Goal: Task Accomplishment & Management: Complete application form

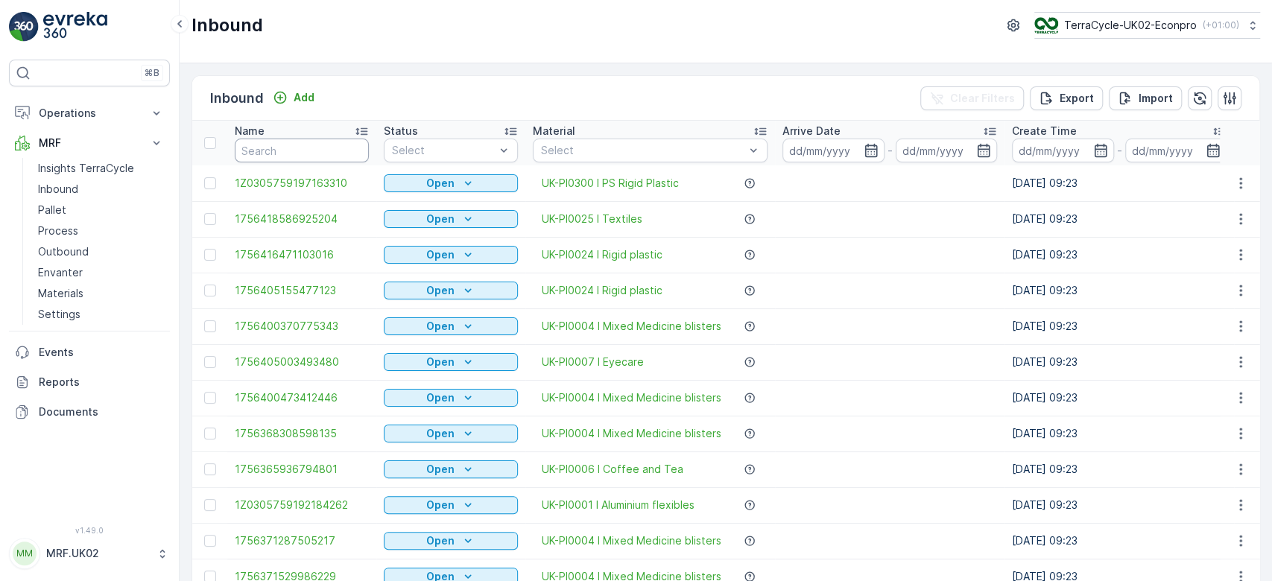
click at [273, 149] on input "text" at bounding box center [302, 151] width 134 height 24
click at [260, 146] on input "text" at bounding box center [302, 151] width 134 height 24
click at [268, 149] on input "text" at bounding box center [302, 151] width 134 height 24
click at [428, 150] on div at bounding box center [443, 151] width 106 height 12
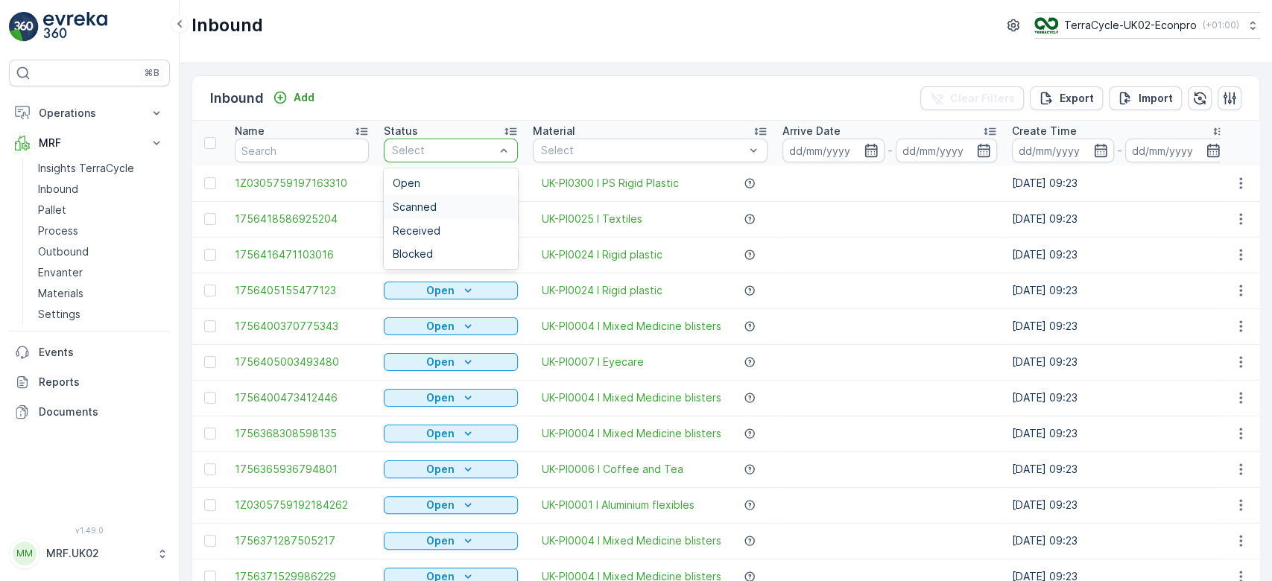
click at [414, 207] on span "Scanned" at bounding box center [415, 207] width 44 height 12
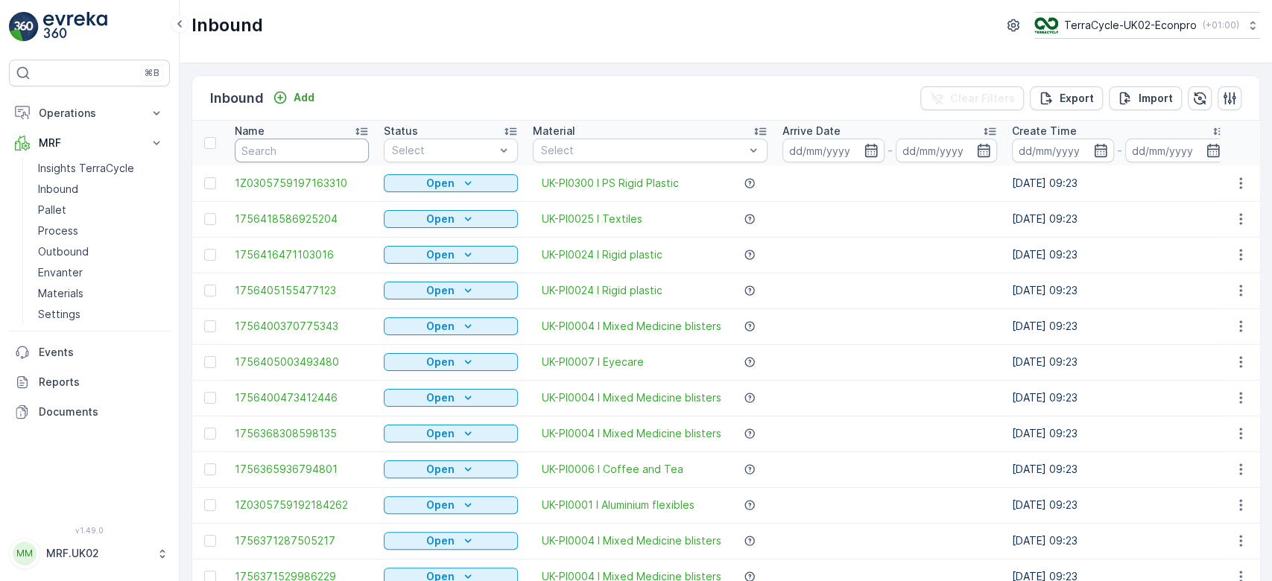
click at [270, 151] on input "text" at bounding box center [302, 151] width 134 height 24
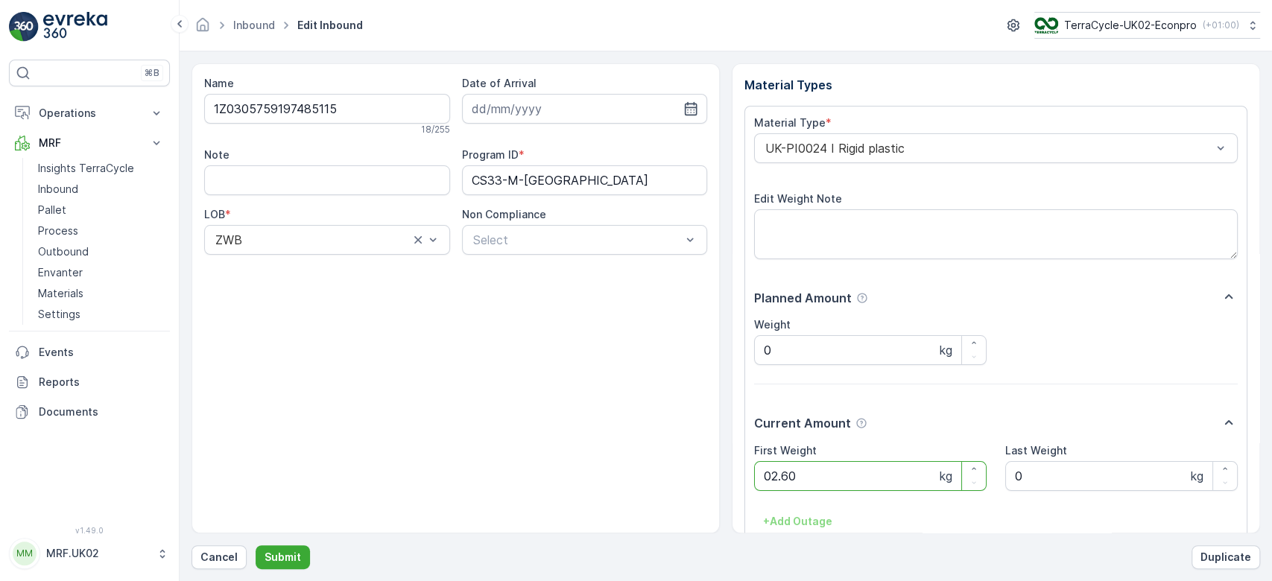
click at [256, 545] on button "Submit" at bounding box center [283, 557] width 54 height 24
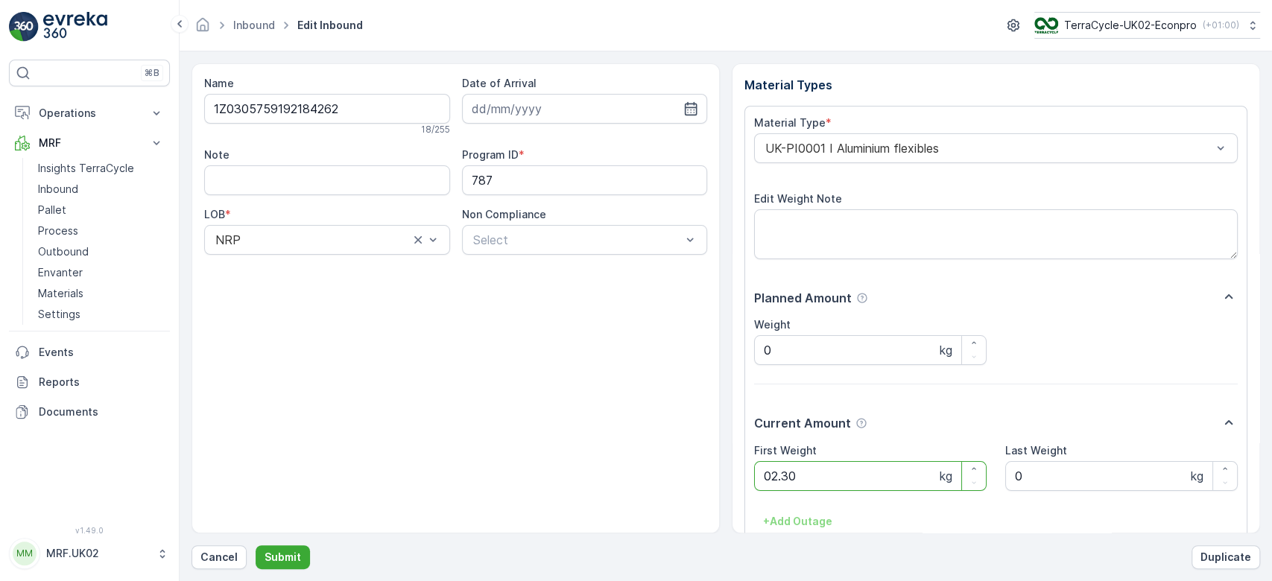
click at [256, 545] on button "Submit" at bounding box center [283, 557] width 54 height 24
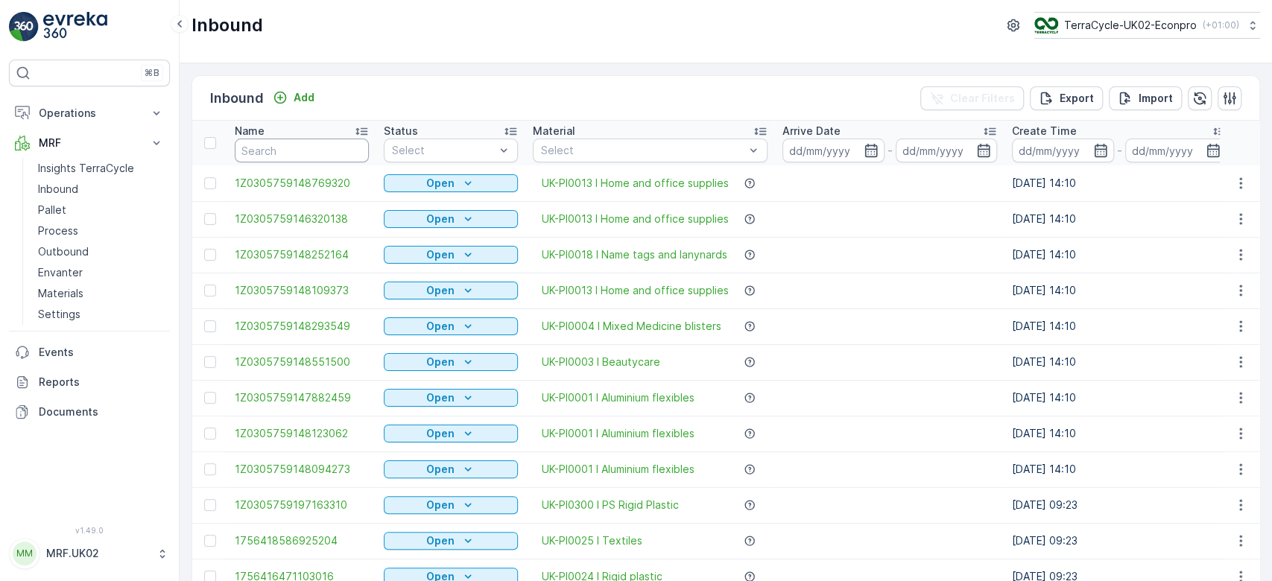
click at [270, 151] on input "text" at bounding box center [302, 151] width 134 height 24
click at [45, 204] on p "Pallet" at bounding box center [52, 210] width 28 height 15
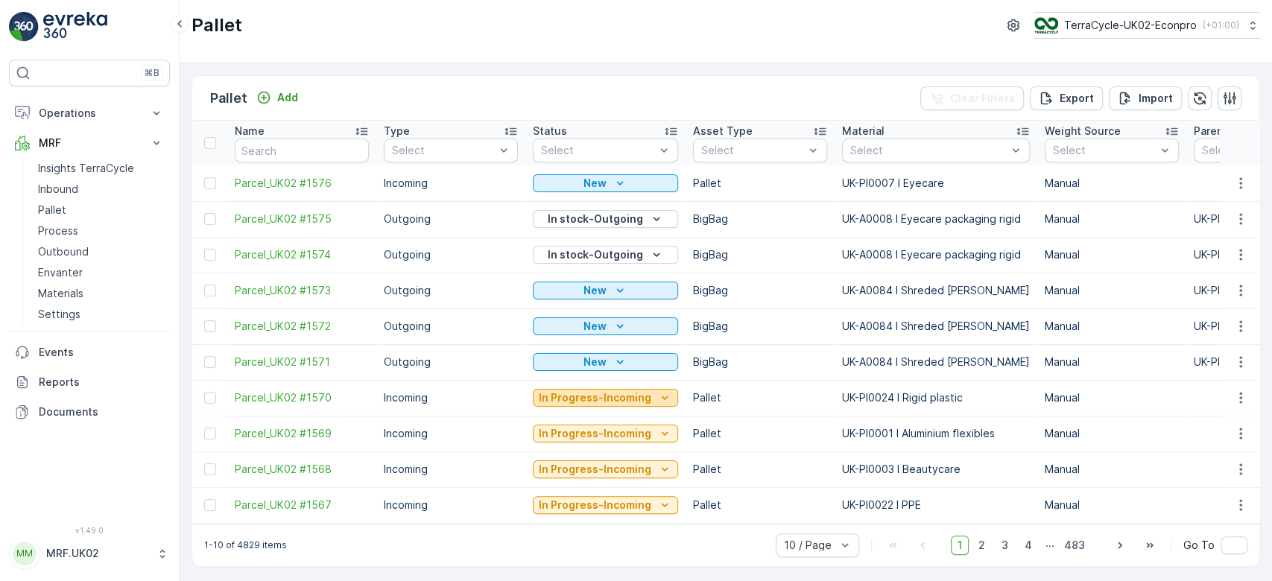
click at [594, 394] on p "In Progress-Incoming" at bounding box center [595, 397] width 112 height 15
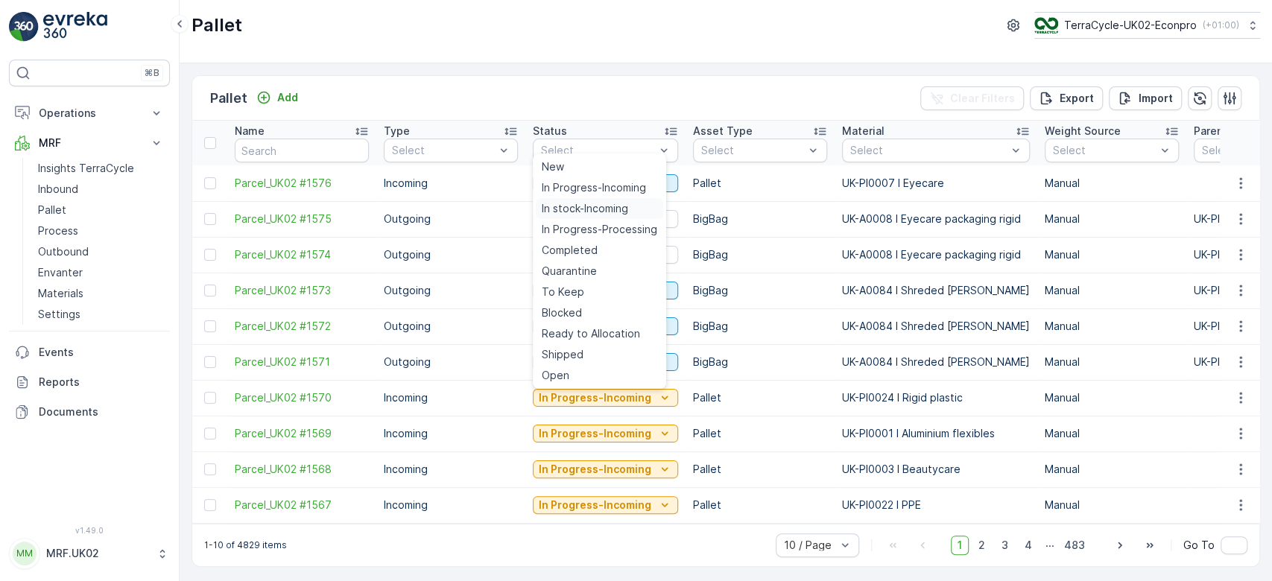
click at [591, 206] on span "In stock-Incoming" at bounding box center [585, 208] width 86 height 15
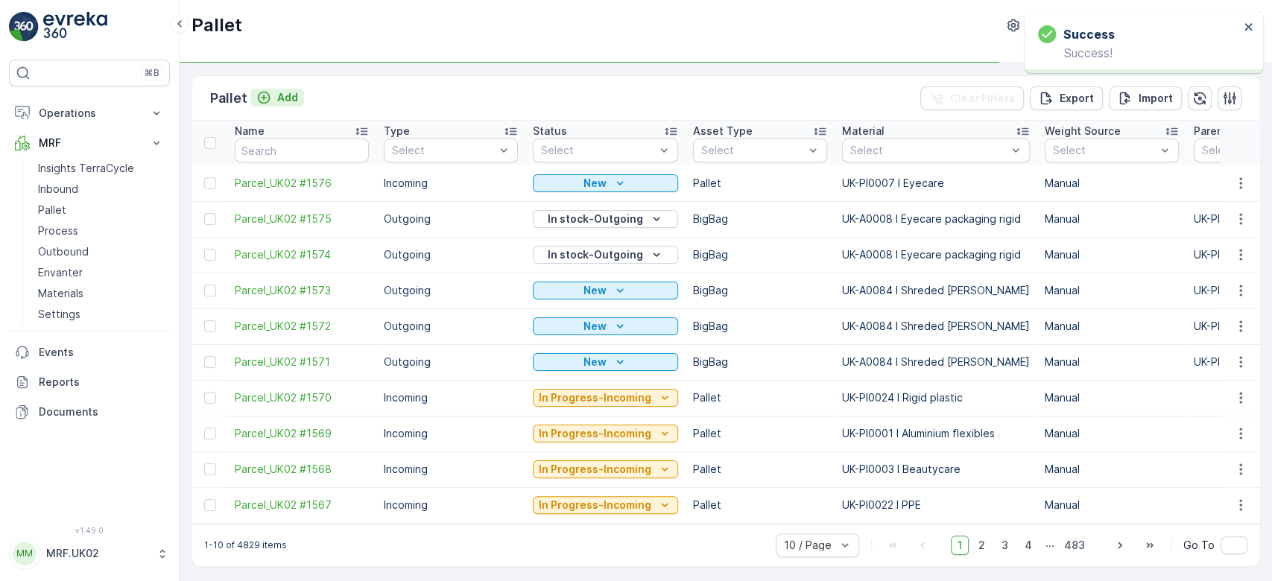
click at [292, 98] on p "Add" at bounding box center [287, 97] width 21 height 15
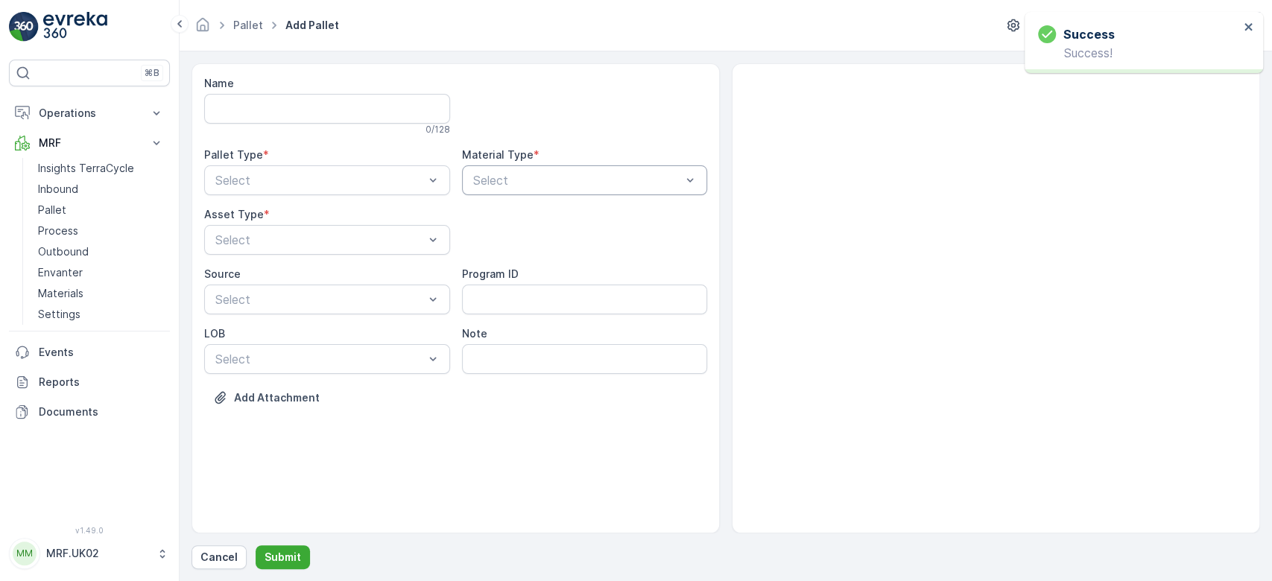
click at [510, 182] on div at bounding box center [578, 180] width 212 height 13
type input "rigid pl"
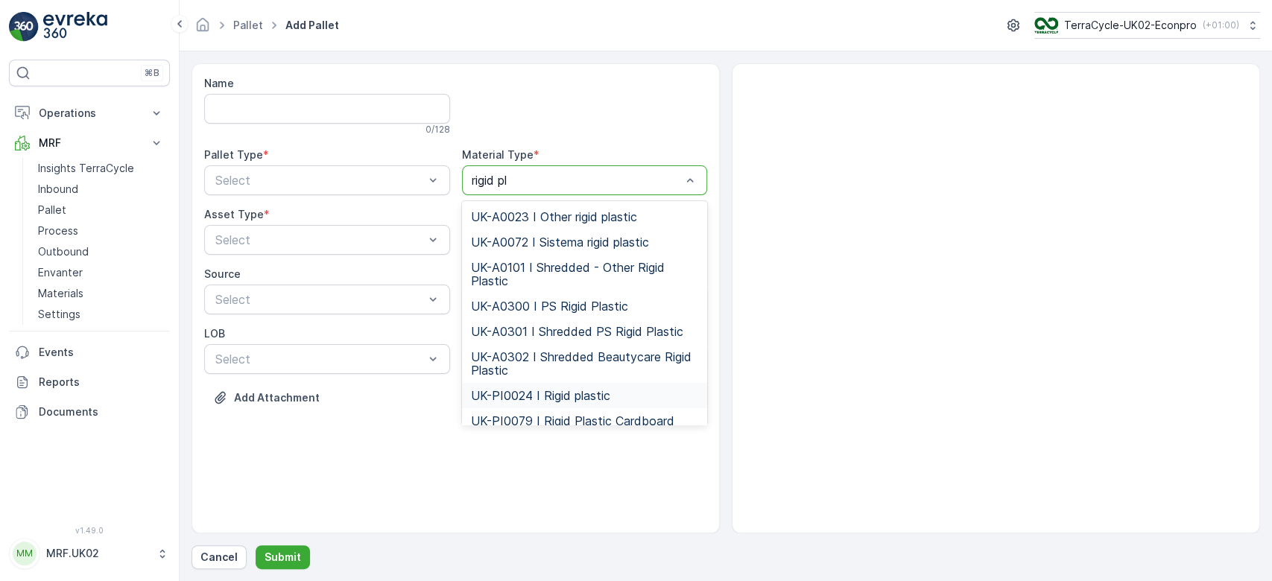
click at [608, 397] on span "UK-PI0024 I Rigid plastic" at bounding box center [540, 395] width 139 height 13
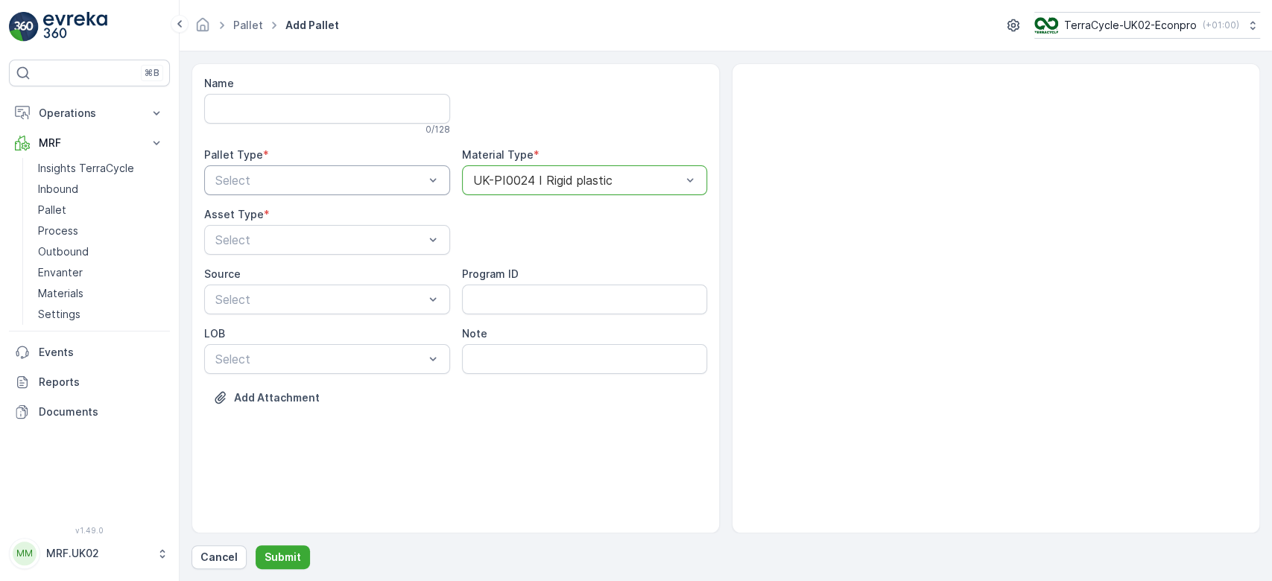
click at [399, 176] on div at bounding box center [320, 180] width 212 height 13
click at [322, 215] on div "Incoming" at bounding box center [327, 216] width 228 height 13
click at [302, 238] on div at bounding box center [320, 239] width 212 height 13
click at [247, 307] on div "Pallet" at bounding box center [327, 301] width 228 height 13
click at [285, 563] on p "Submit" at bounding box center [282, 557] width 37 height 15
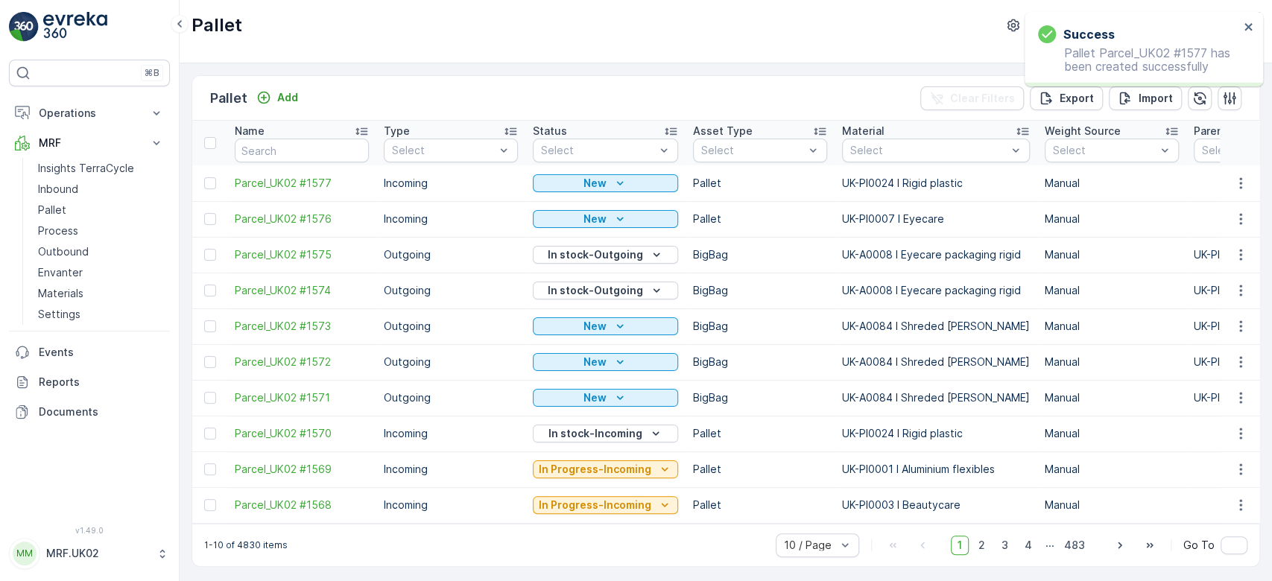
click at [1247, 195] on td at bounding box center [1239, 183] width 40 height 36
click at [1240, 179] on icon "button" at bounding box center [1240, 183] width 15 height 15
click at [1225, 285] on div "Print QR" at bounding box center [1222, 288] width 98 height 21
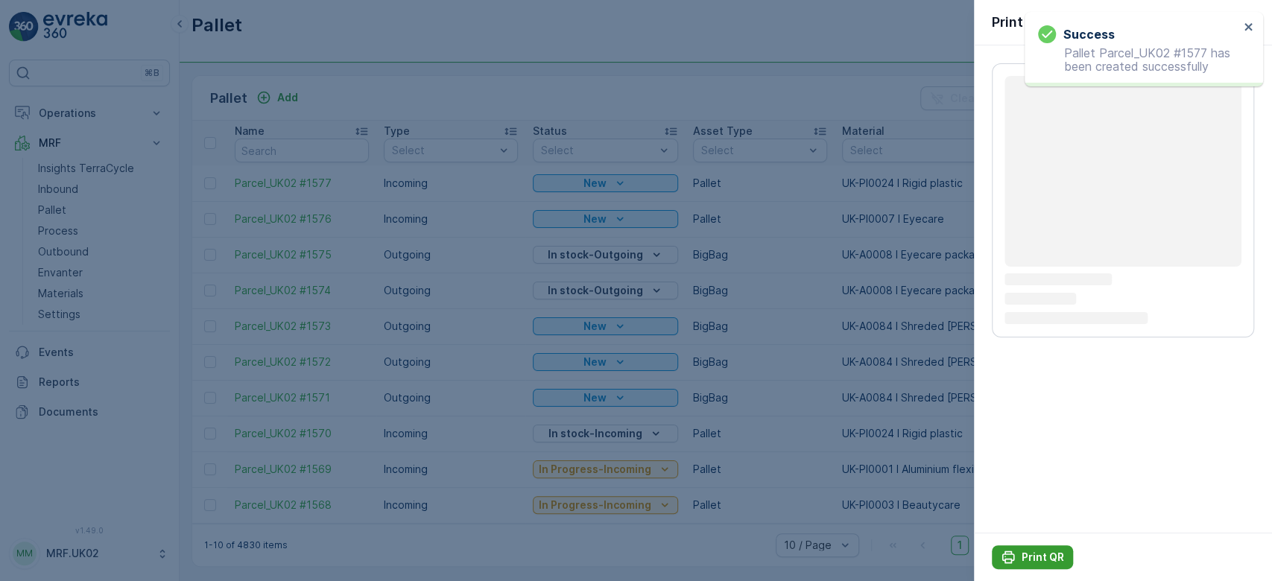
click at [1044, 559] on p "Print QR" at bounding box center [1042, 557] width 42 height 15
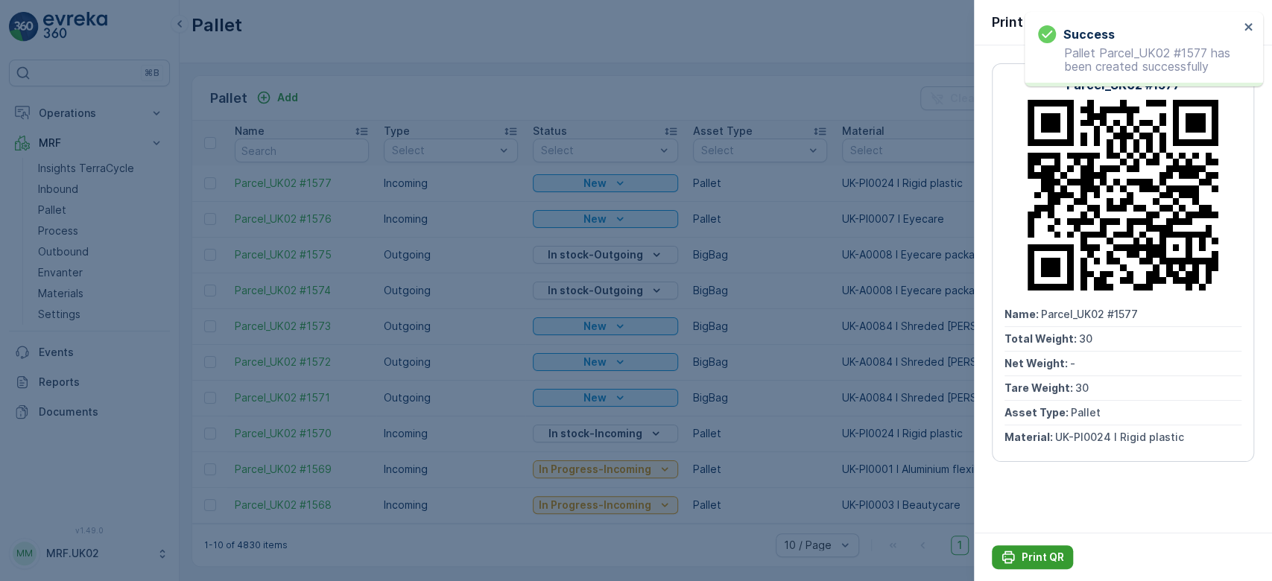
click at [1044, 559] on p "Print QR" at bounding box center [1042, 557] width 42 height 15
drag, startPoint x: 1045, startPoint y: 559, endPoint x: 67, endPoint y: 186, distance: 1046.6
click at [67, 186] on div at bounding box center [636, 290] width 1272 height 581
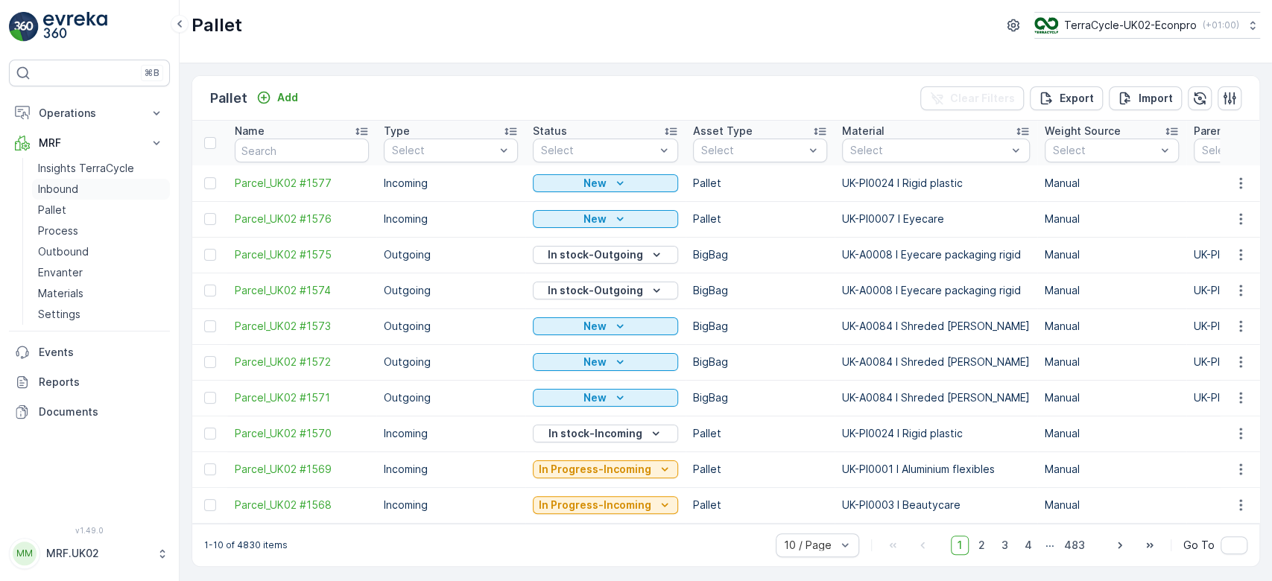
click at [54, 188] on p "Inbound" at bounding box center [58, 189] width 40 height 15
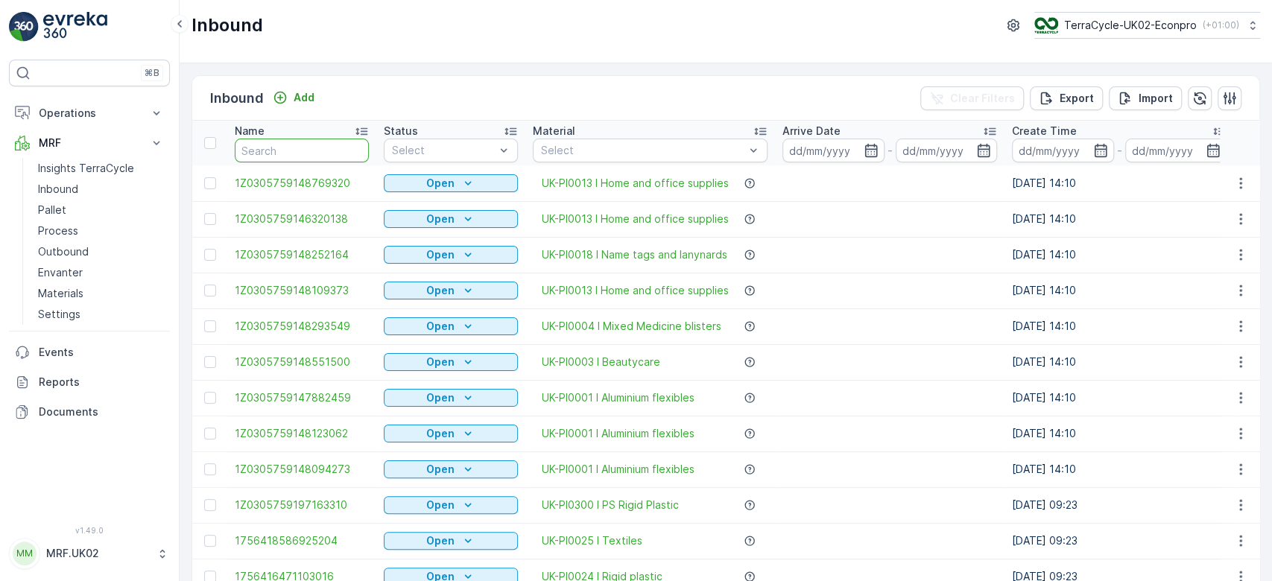
click at [260, 157] on input "text" at bounding box center [302, 151] width 134 height 24
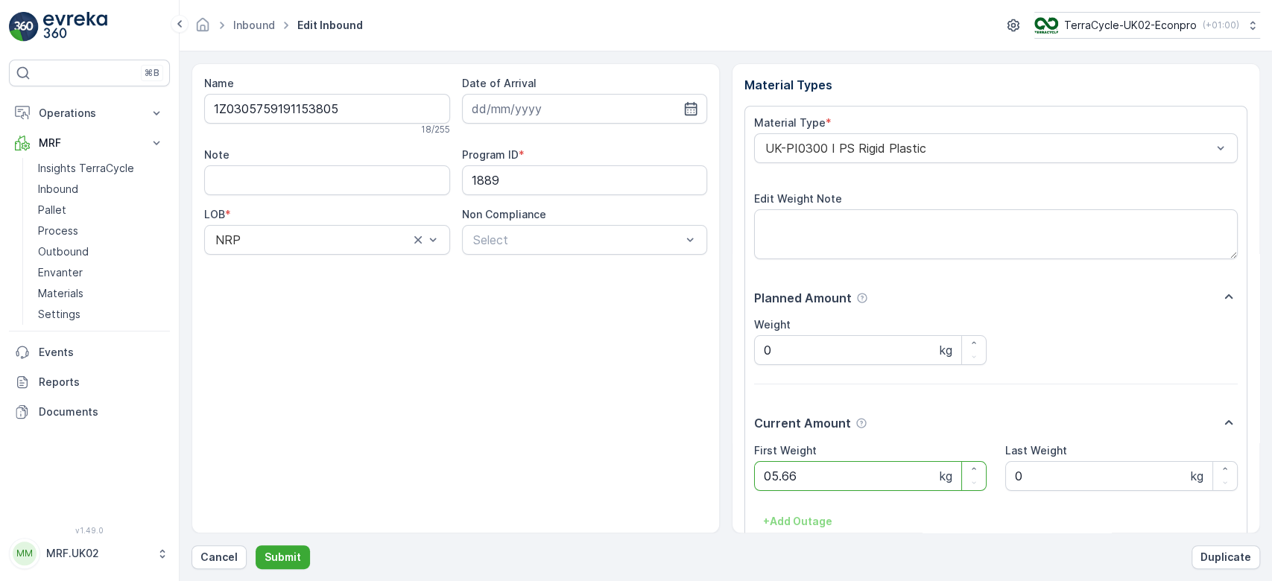
click at [256, 545] on button "Submit" at bounding box center [283, 557] width 54 height 24
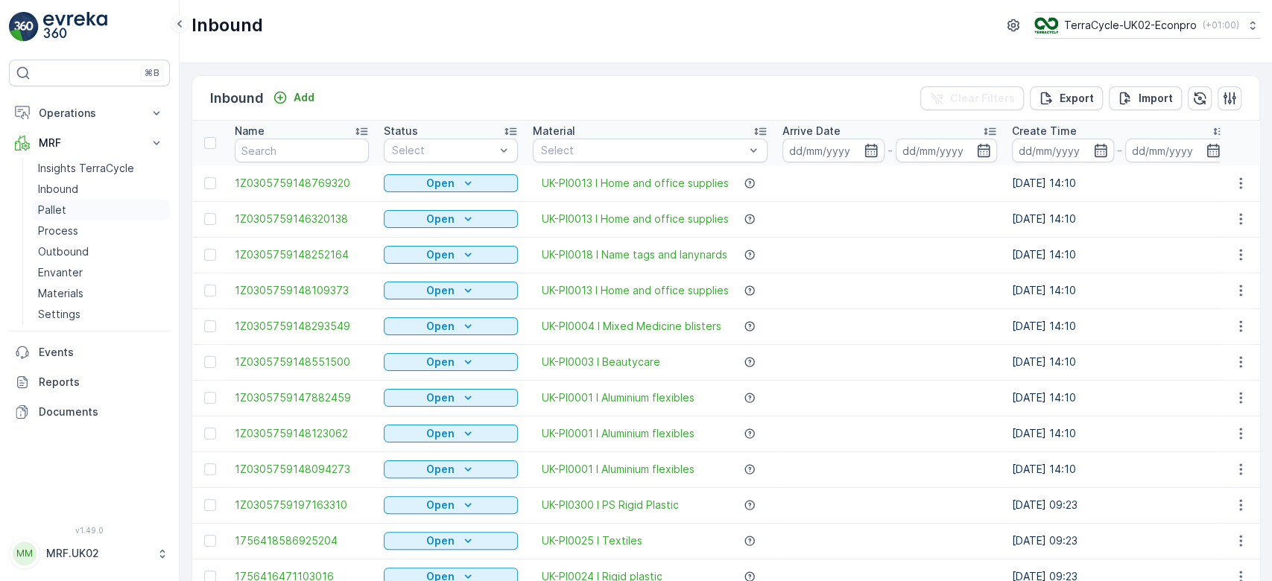
click at [106, 207] on link "Pallet" at bounding box center [101, 210] width 138 height 21
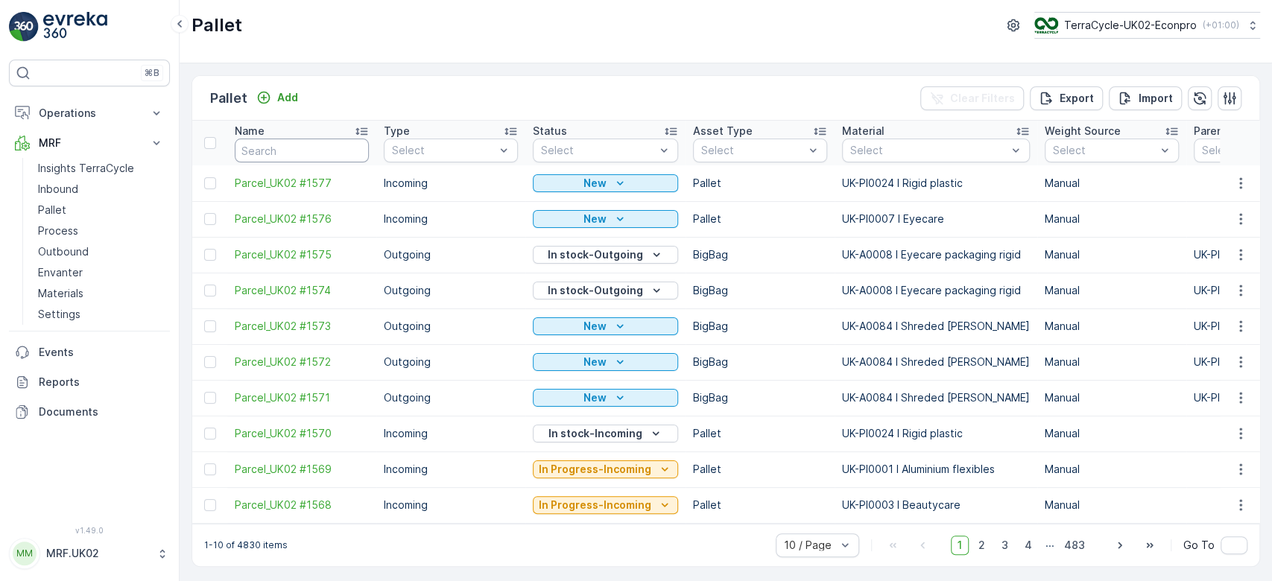
click at [295, 152] on input "text" at bounding box center [302, 151] width 134 height 24
type input "1557"
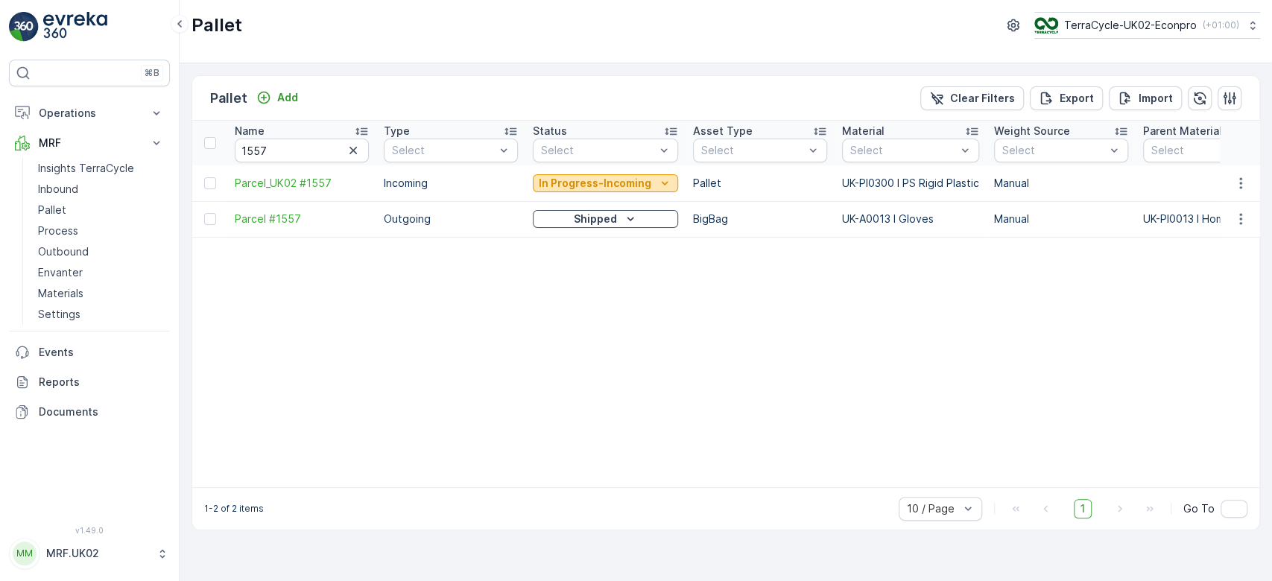
click at [588, 179] on p "In Progress-Incoming" at bounding box center [595, 183] width 112 height 15
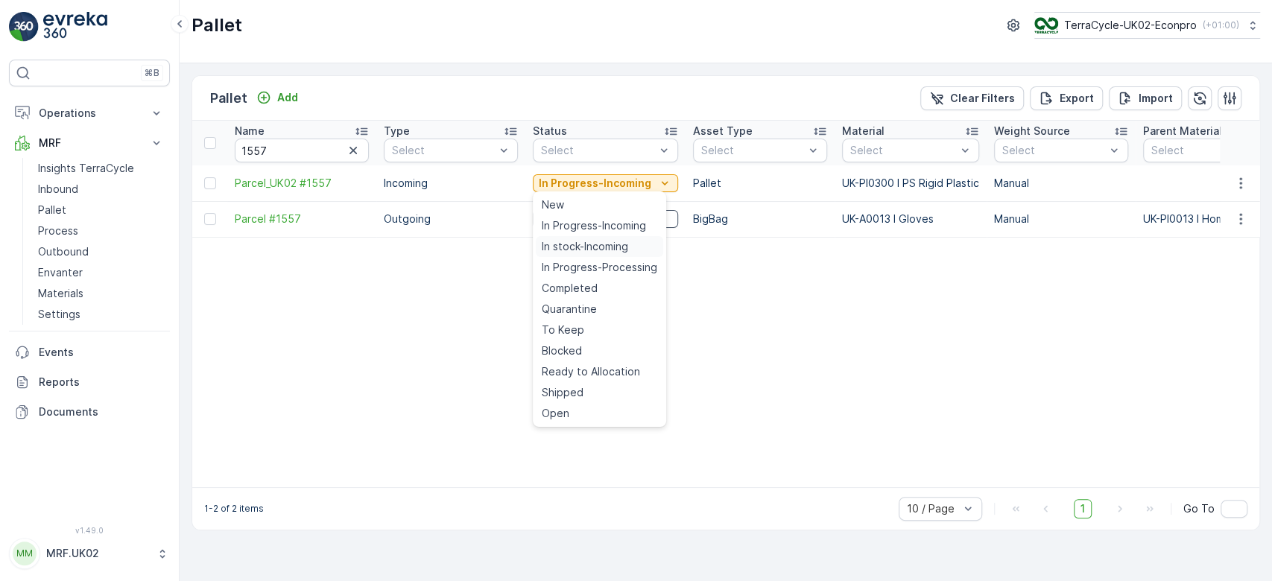
click at [583, 246] on span "In stock-Incoming" at bounding box center [585, 246] width 86 height 15
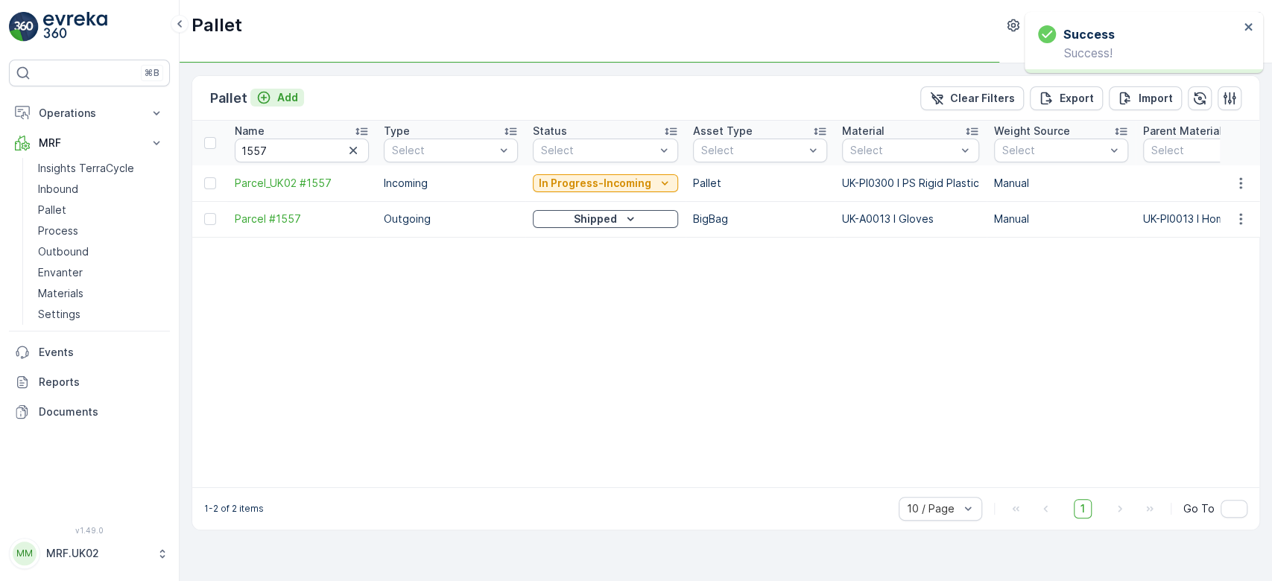
click at [277, 94] on p "Add" at bounding box center [287, 97] width 21 height 15
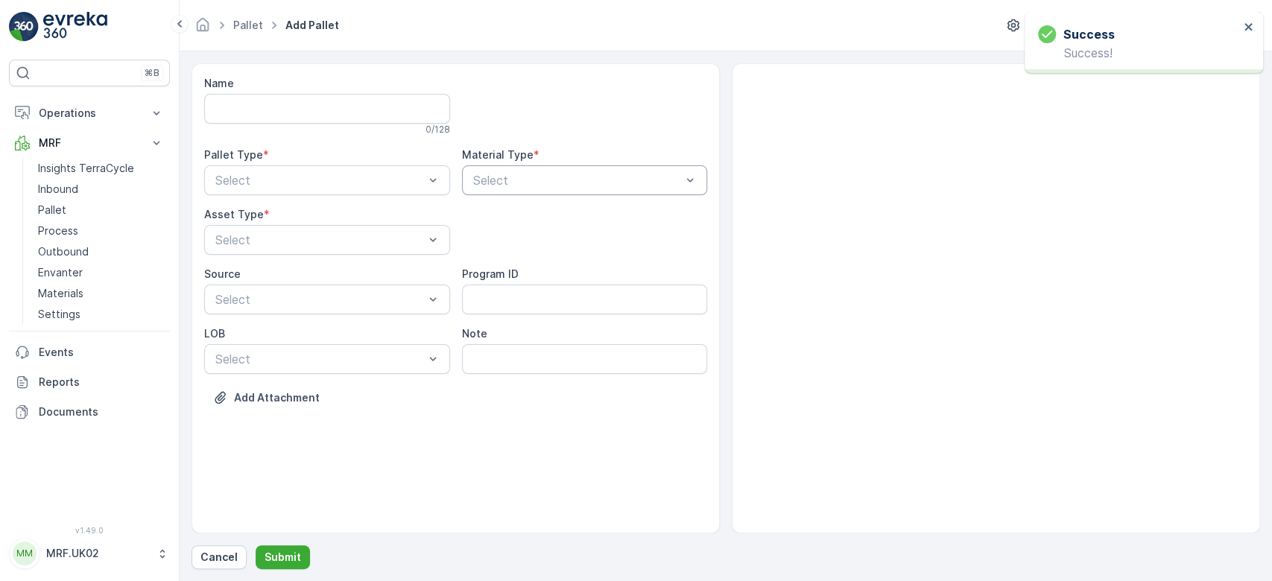
click at [510, 183] on div at bounding box center [578, 180] width 212 height 13
type input "ps r"
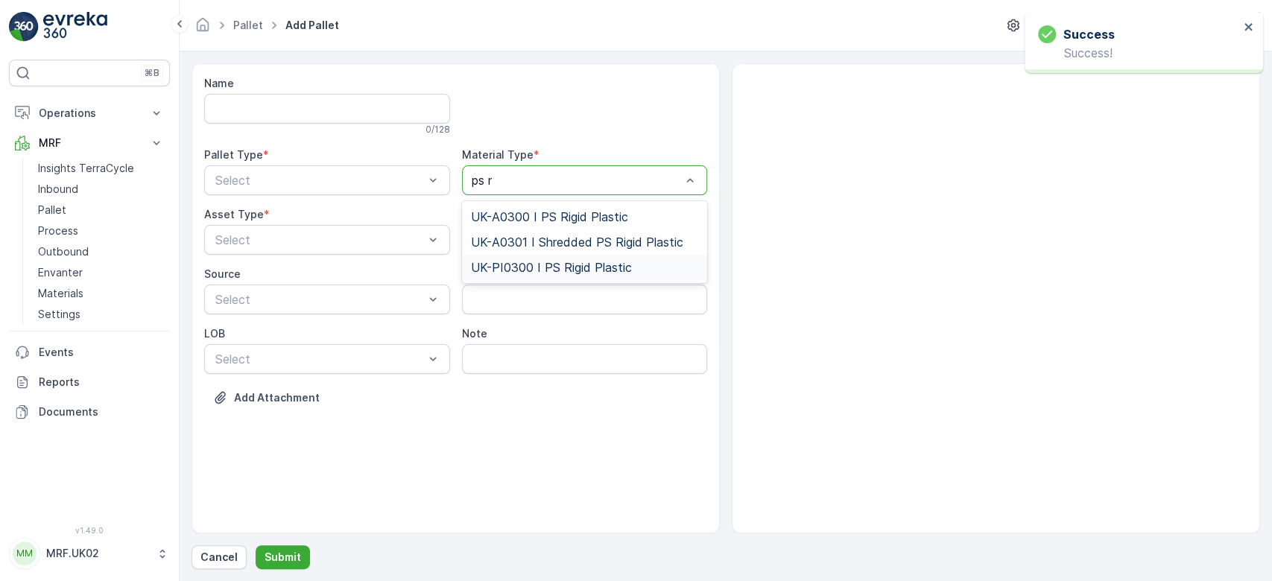
click at [572, 255] on div "UK-PI0300 I PS Rigid Plastic" at bounding box center [585, 267] width 246 height 25
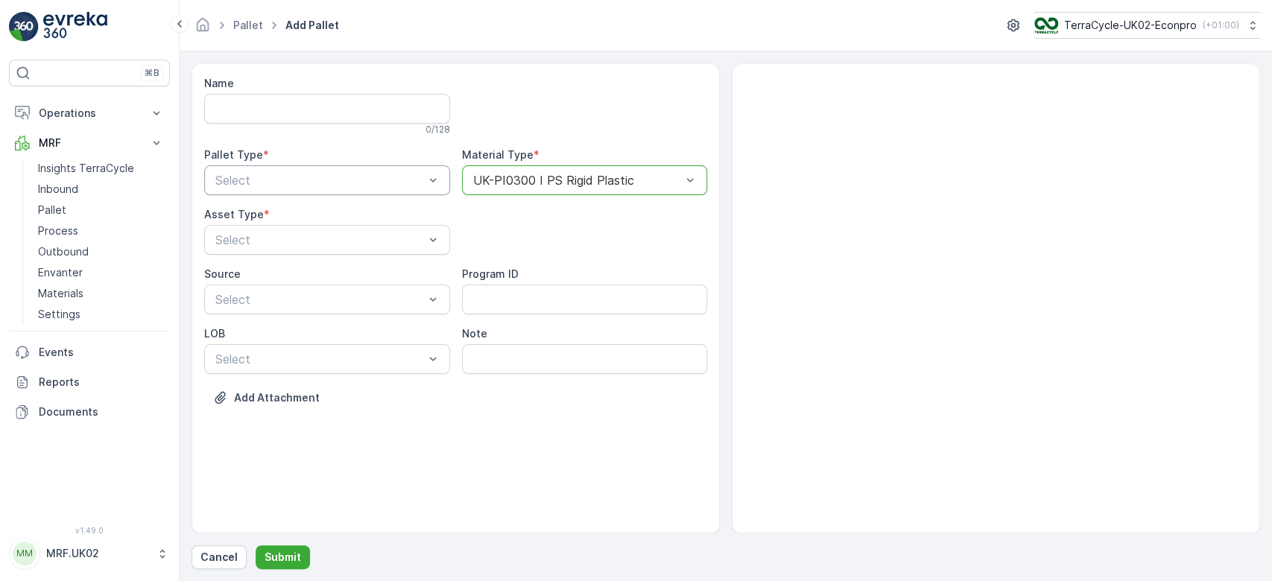
click at [301, 168] on div "Select" at bounding box center [327, 180] width 246 height 30
click at [256, 219] on span "Incoming" at bounding box center [238, 216] width 50 height 13
click at [249, 233] on div at bounding box center [320, 239] width 212 height 13
click at [235, 301] on span "Pallet" at bounding box center [228, 301] width 31 height 13
click at [283, 553] on p "Submit" at bounding box center [282, 557] width 37 height 15
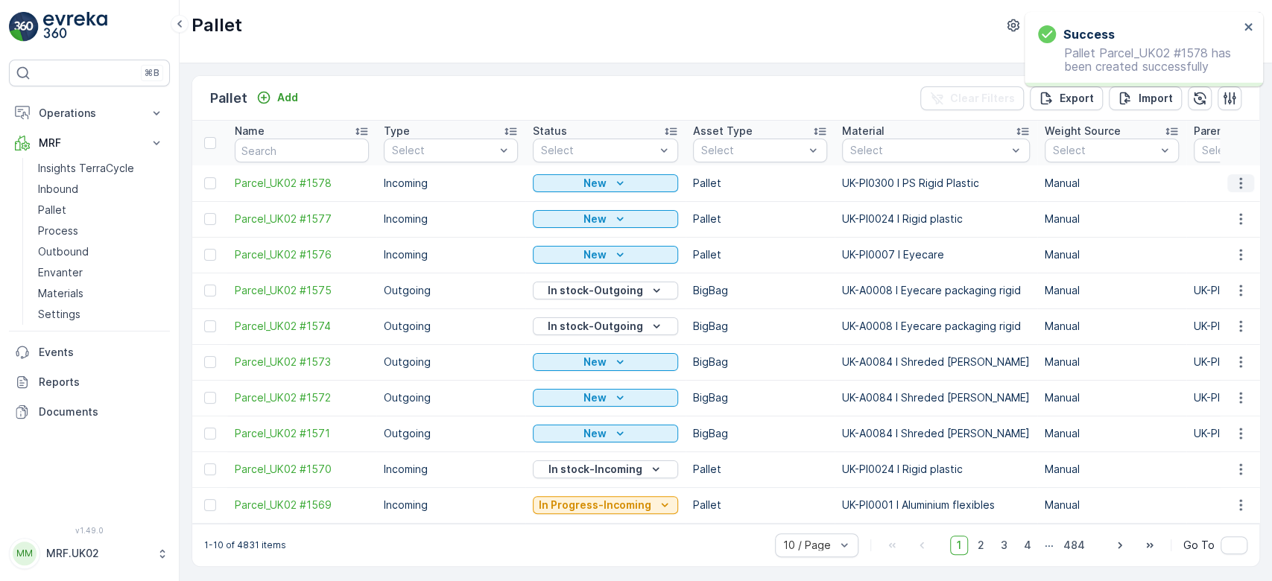
click at [1242, 185] on icon "button" at bounding box center [1240, 183] width 15 height 15
click at [1230, 289] on div "Print QR" at bounding box center [1222, 288] width 98 height 21
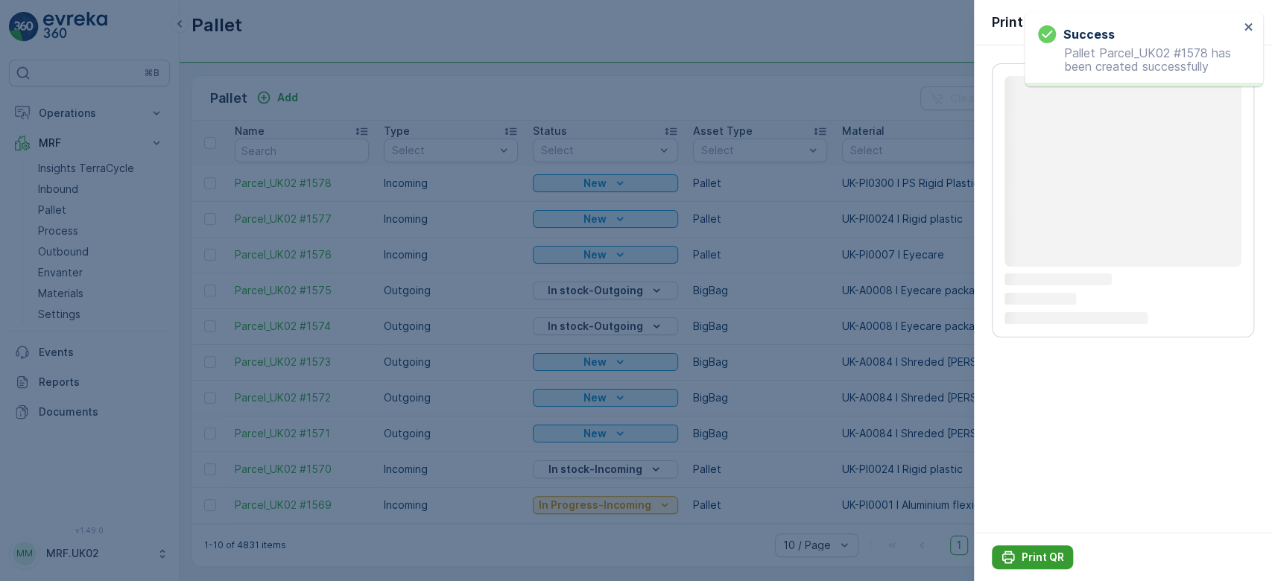
click at [1033, 547] on button "Print QR" at bounding box center [1031, 557] width 81 height 24
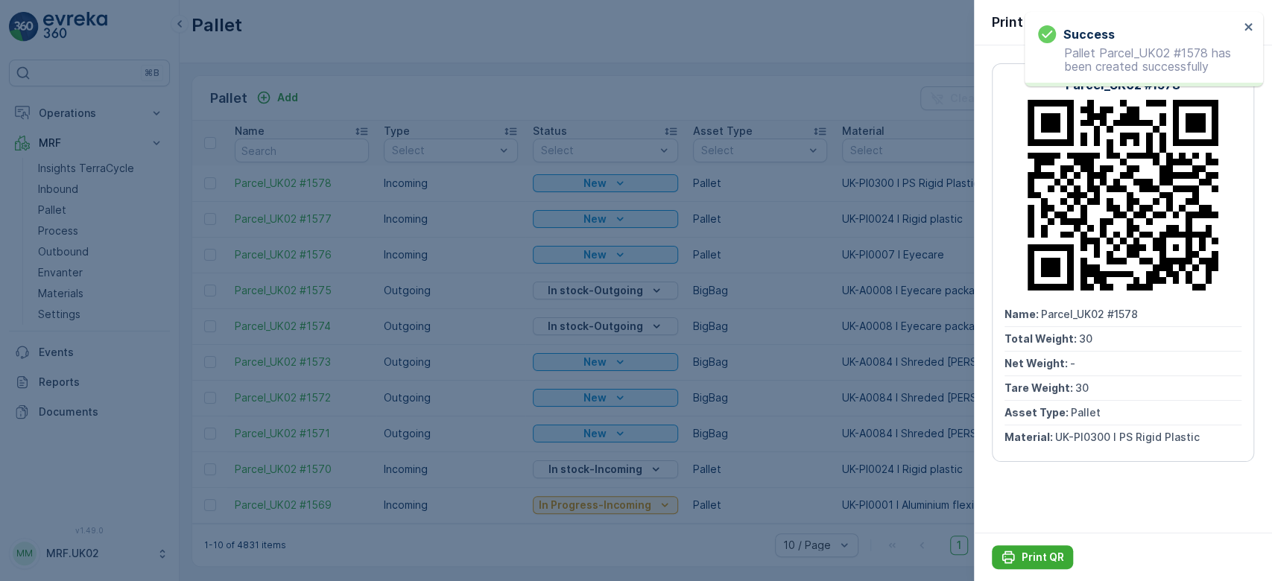
click at [60, 188] on div at bounding box center [636, 290] width 1272 height 581
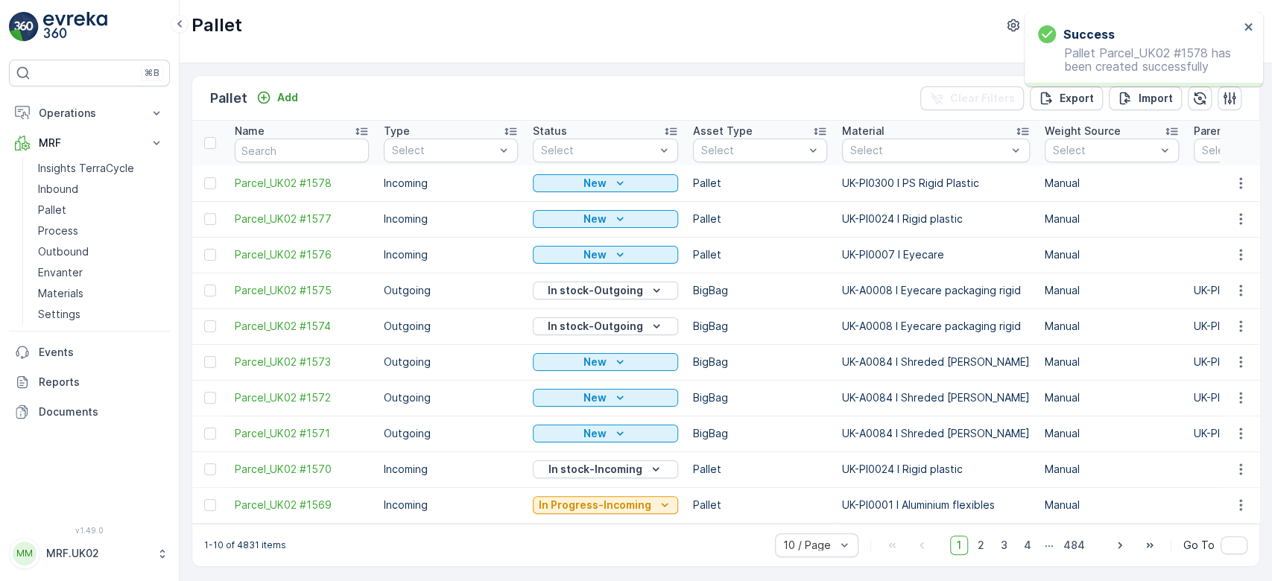
click at [60, 188] on p "Inbound" at bounding box center [58, 189] width 40 height 15
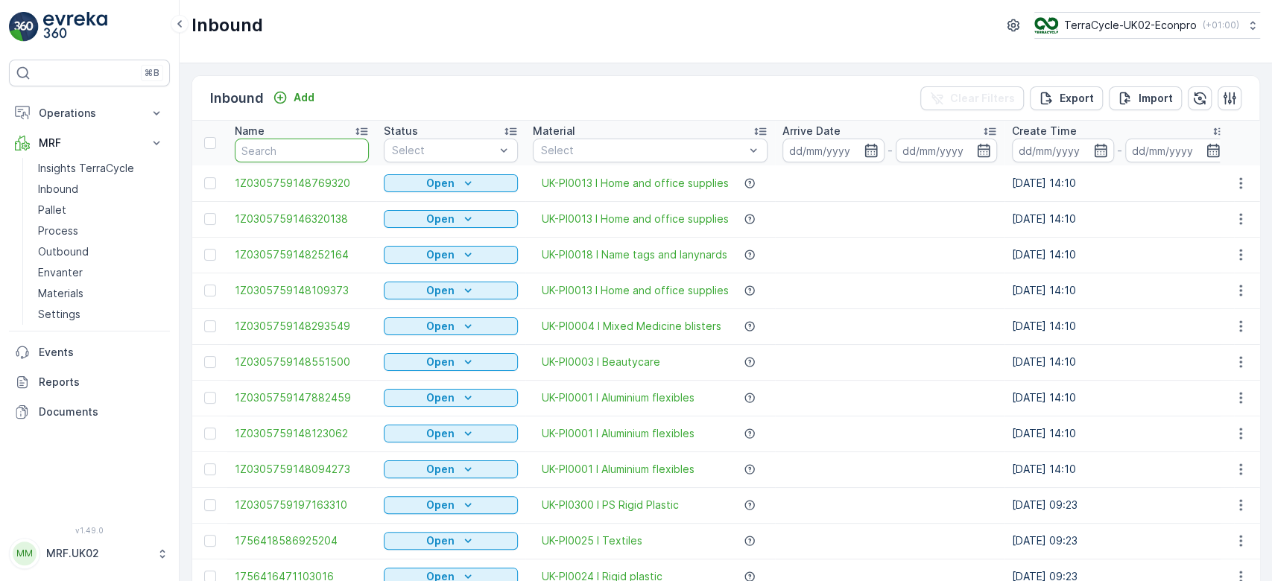
click at [272, 147] on input "text" at bounding box center [302, 151] width 134 height 24
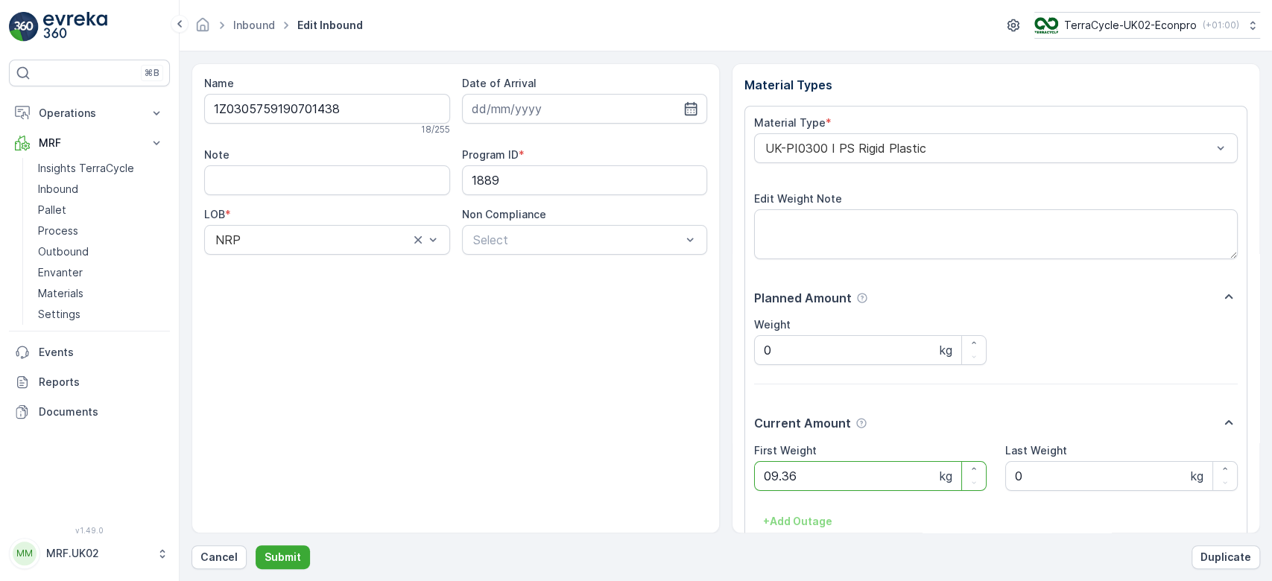
click at [256, 545] on button "Submit" at bounding box center [283, 557] width 54 height 24
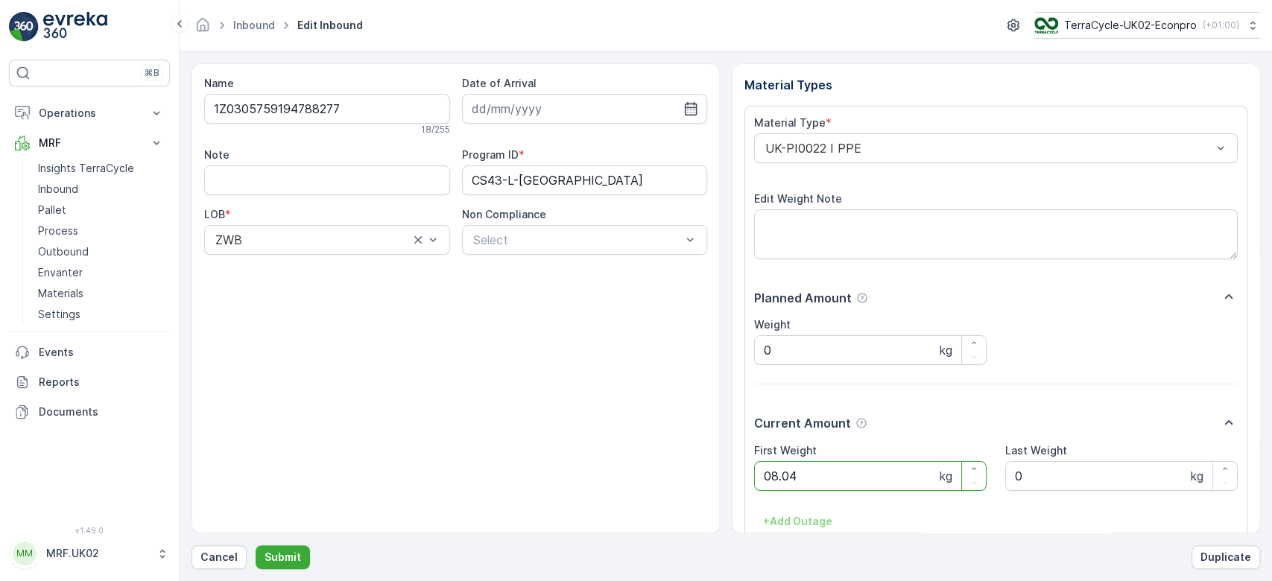
click at [256, 545] on button "Submit" at bounding box center [283, 557] width 54 height 24
click at [492, 236] on div at bounding box center [578, 239] width 212 height 13
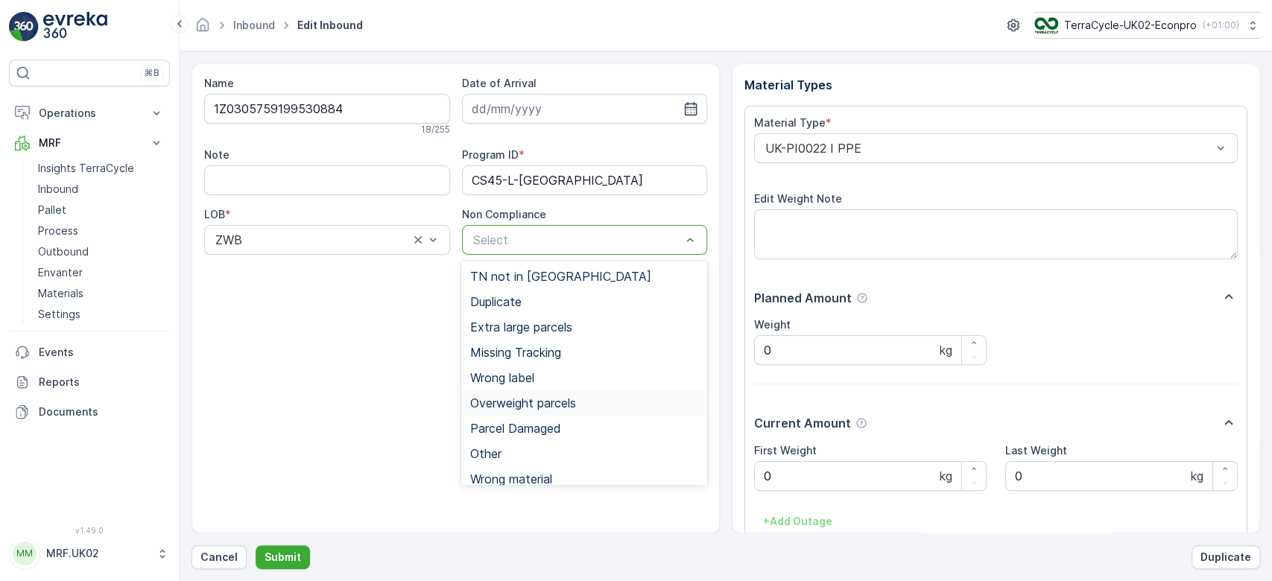
click at [531, 396] on span "Overweight parcels" at bounding box center [523, 402] width 106 height 13
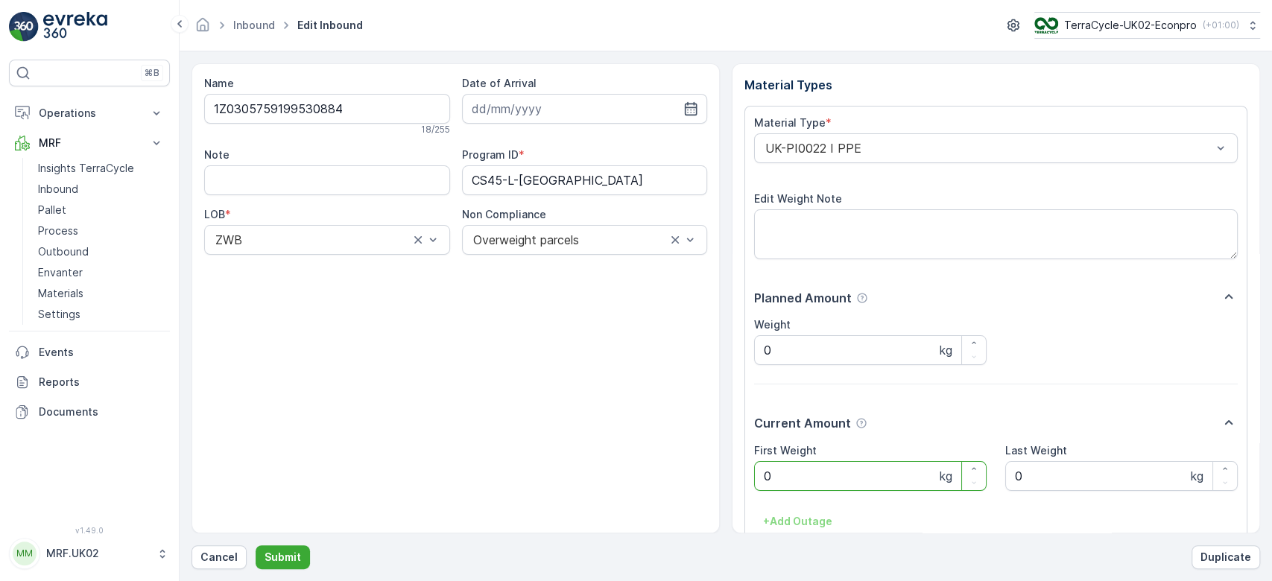
click at [783, 476] on Weight "0" at bounding box center [870, 476] width 232 height 30
click at [256, 545] on button "Submit" at bounding box center [283, 557] width 54 height 24
